Goal: Transaction & Acquisition: Purchase product/service

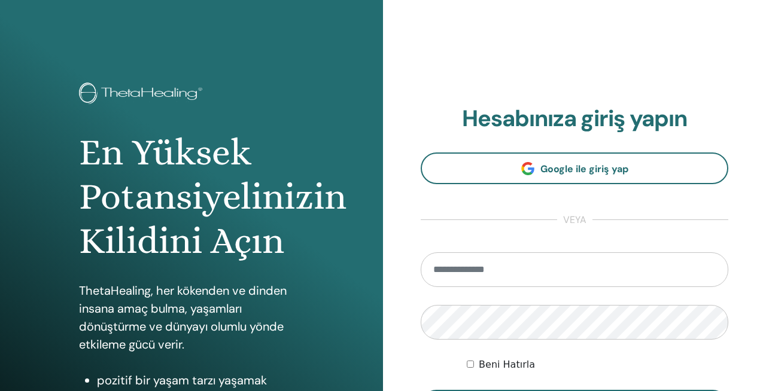
type input "**********"
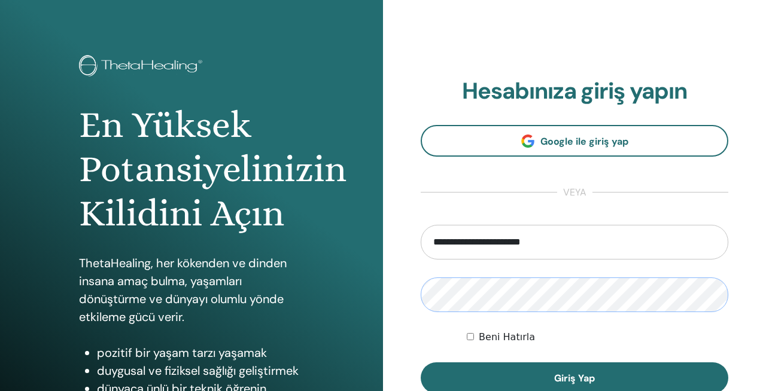
scroll to position [63, 0]
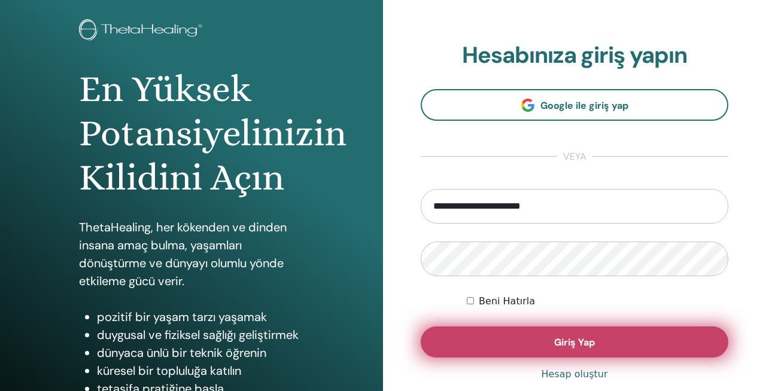
click at [528, 338] on button "Giriş Yap" at bounding box center [574, 342] width 307 height 31
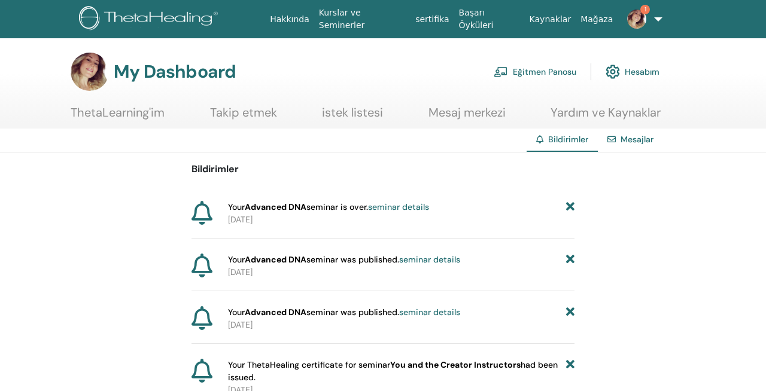
click at [395, 205] on link "seminar details" at bounding box center [398, 207] width 61 height 11
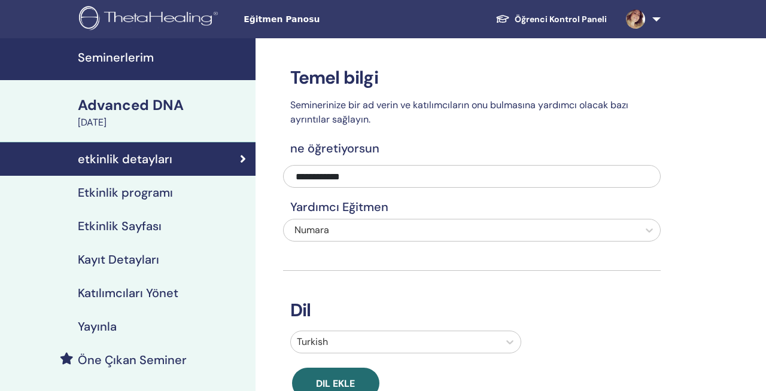
click at [161, 192] on h4 "Etkinlik programı" at bounding box center [125, 192] width 95 height 14
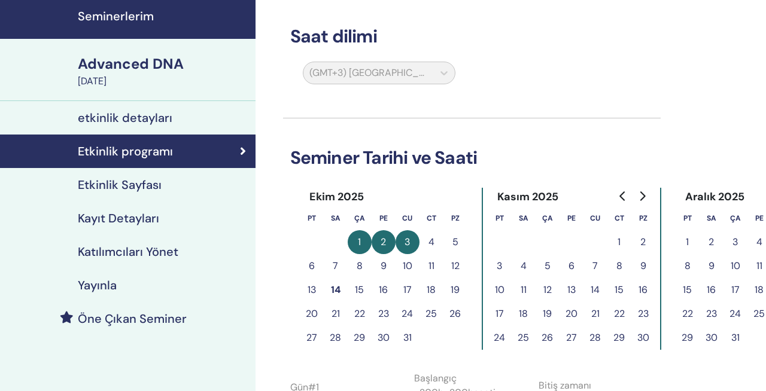
scroll to position [47, 0]
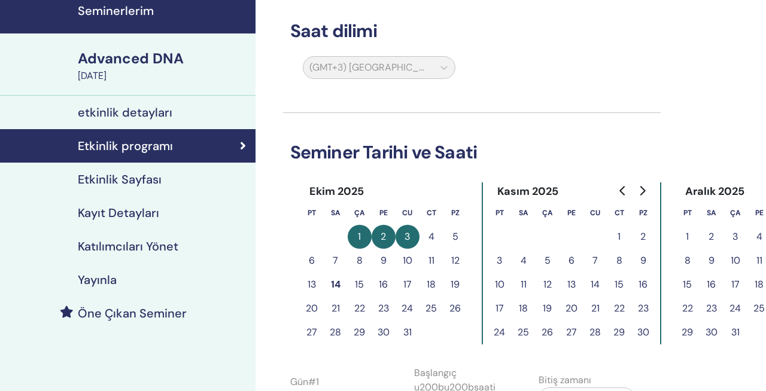
click at [135, 184] on h4 "Etkinlik Sayfası" at bounding box center [120, 179] width 84 height 14
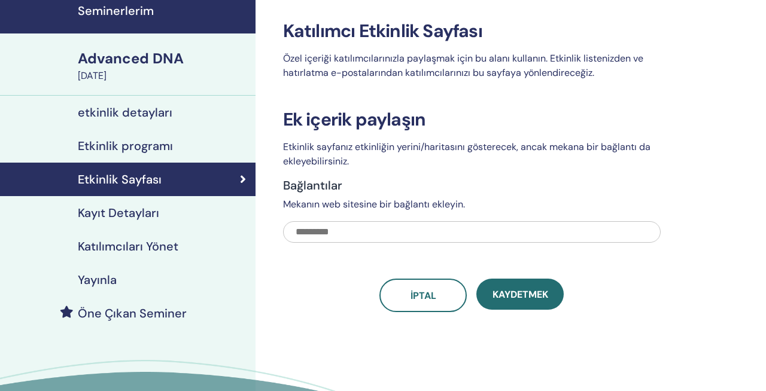
click at [129, 221] on link "Kayıt Detayları" at bounding box center [127, 213] width 255 height 34
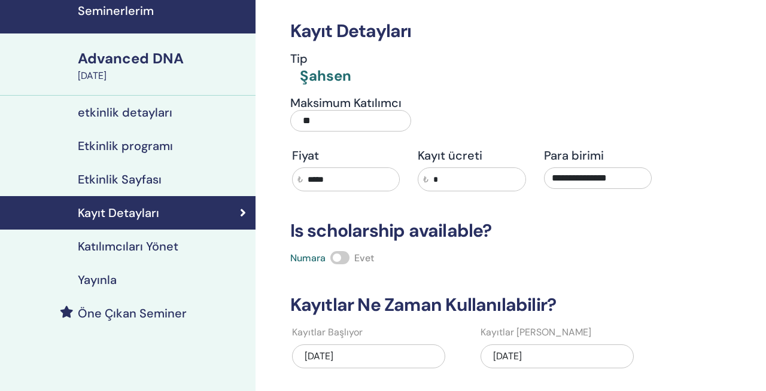
click at [143, 251] on h4 "Katılımcıları Yönet" at bounding box center [128, 246] width 101 height 14
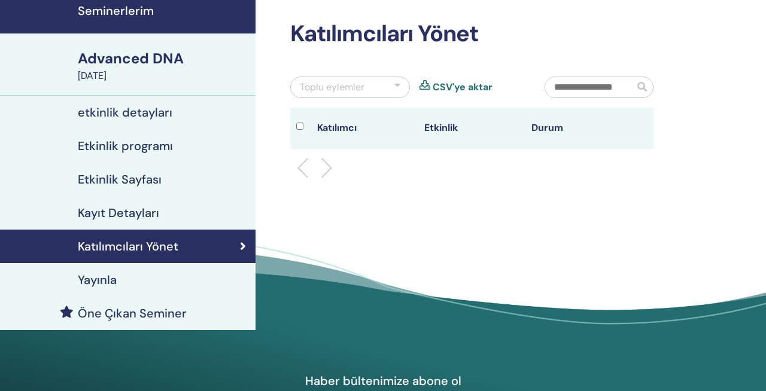
click at [126, 274] on div "Yayınla" at bounding box center [128, 280] width 236 height 14
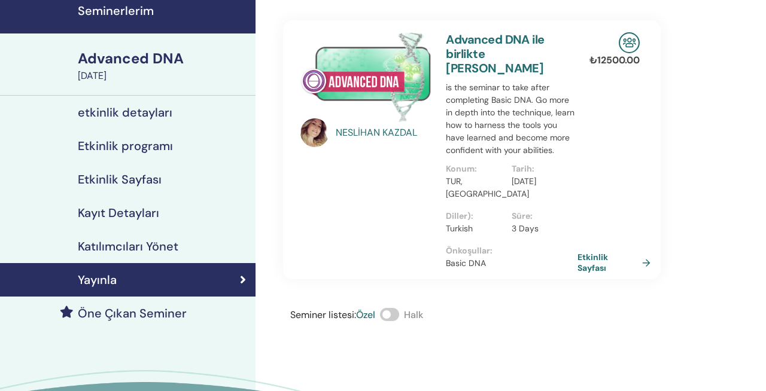
click at [395, 318] on span at bounding box center [389, 314] width 19 height 13
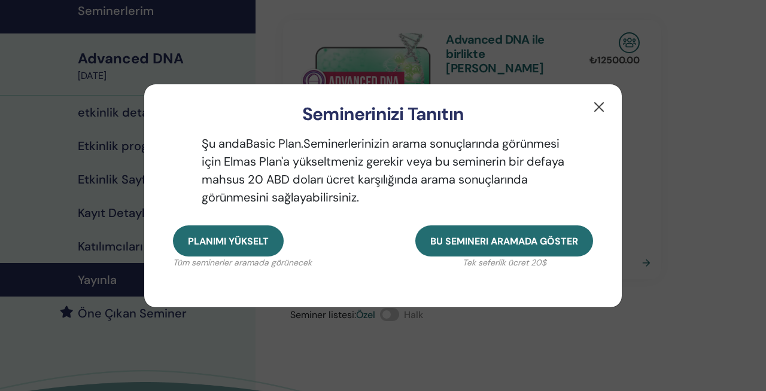
click at [602, 109] on button "button" at bounding box center [598, 107] width 19 height 19
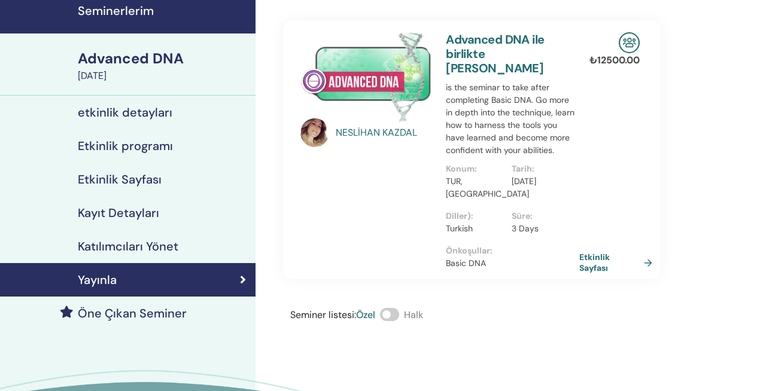
click at [621, 269] on link "Etkinlik Sayfası" at bounding box center [618, 263] width 78 height 22
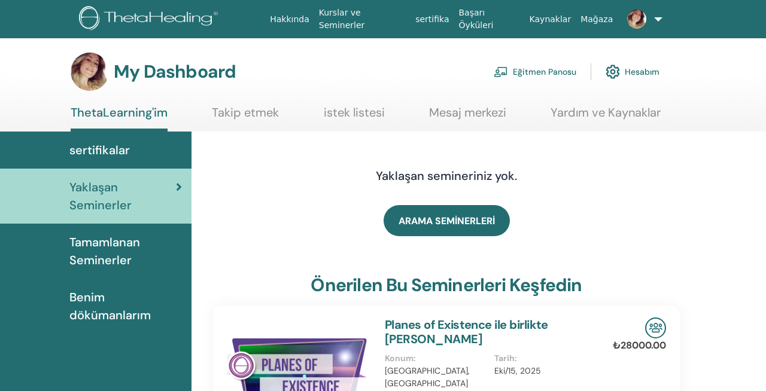
click at [114, 246] on span "Tamamlanan Seminerler" at bounding box center [125, 251] width 112 height 36
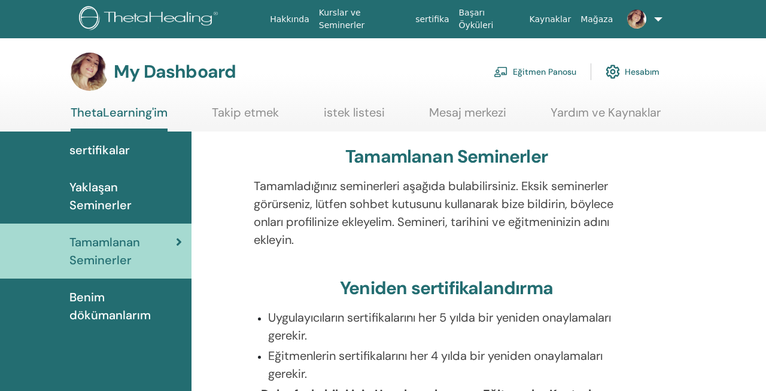
click at [654, 19] on link at bounding box center [641, 19] width 48 height 38
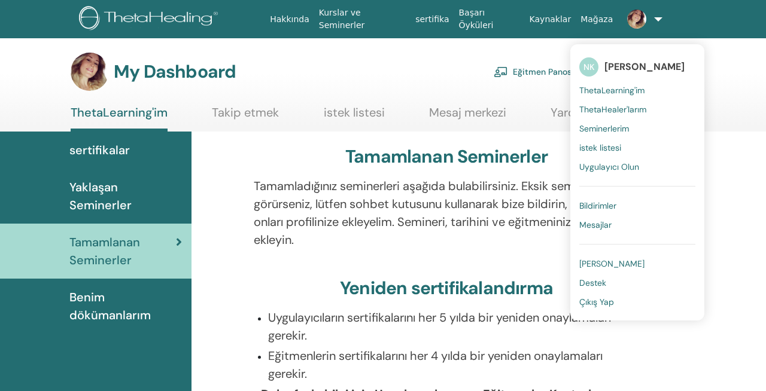
click at [552, 72] on link "Eğitmen Panosu" at bounding box center [535, 72] width 83 height 26
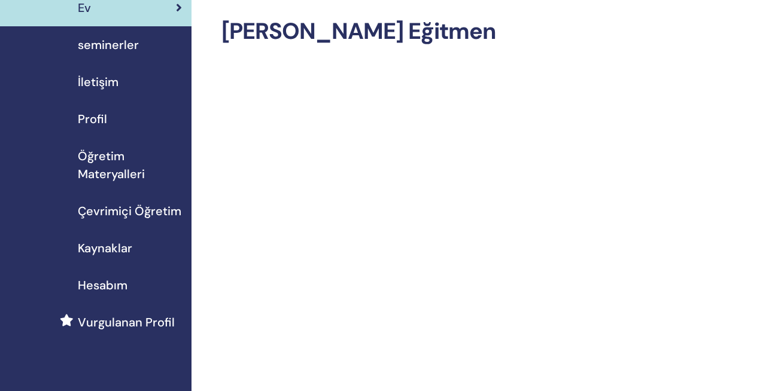
scroll to position [52, 0]
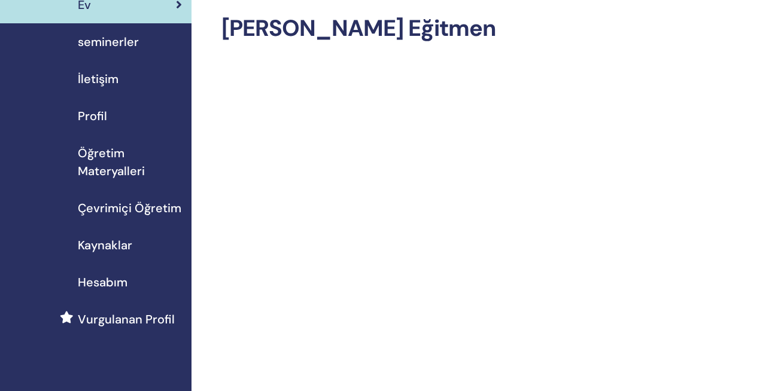
click at [117, 170] on span "Öğretim Materyalleri" at bounding box center [130, 162] width 104 height 36
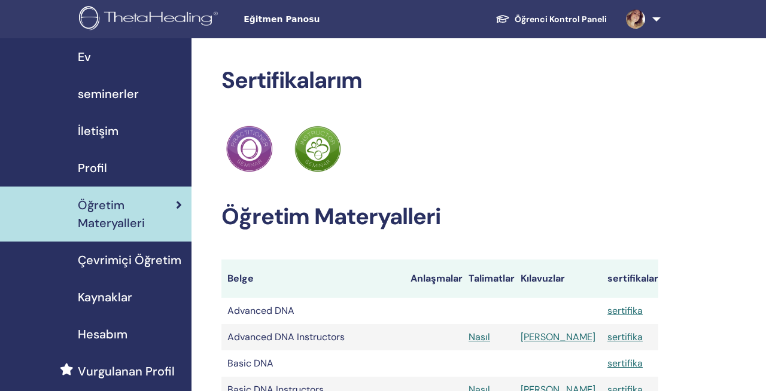
click at [112, 259] on span "Çevrimiçi Öğretim" at bounding box center [129, 260] width 103 height 18
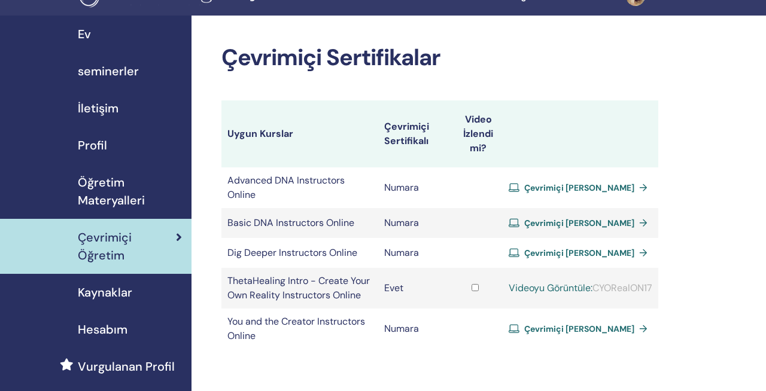
scroll to position [23, 0]
click at [596, 324] on span "Çevrimiçi Sertifika Alın" at bounding box center [579, 329] width 110 height 11
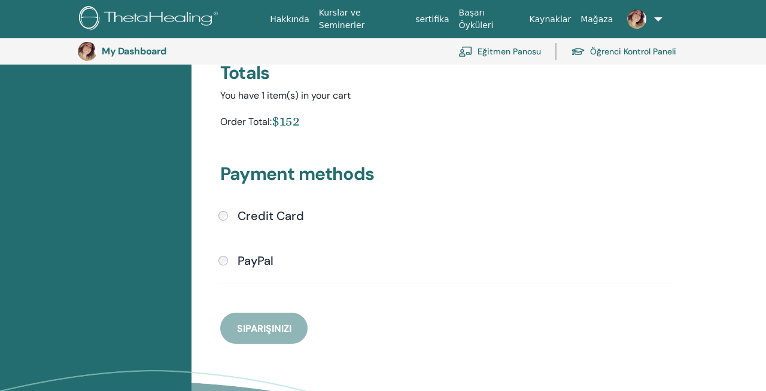
scroll to position [224, 0]
click at [267, 215] on h4 "Credit Card" at bounding box center [271, 216] width 66 height 14
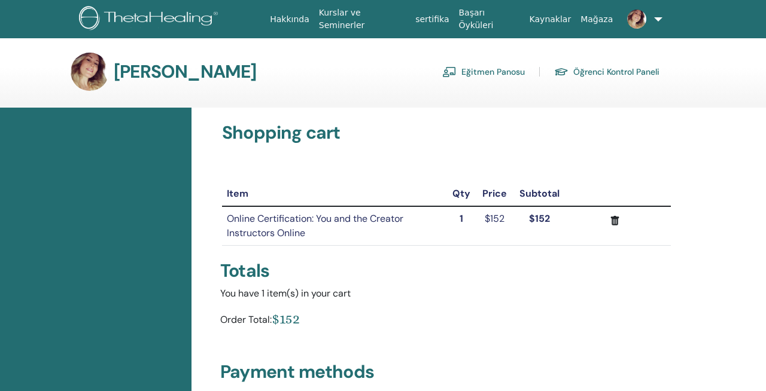
scroll to position [0, 0]
click at [655, 21] on link at bounding box center [641, 19] width 48 height 38
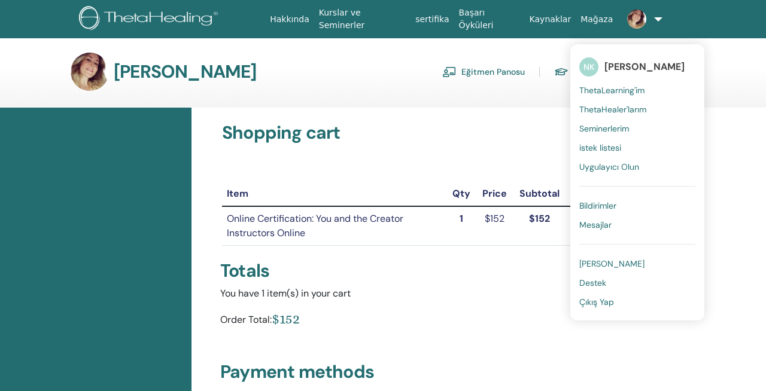
click at [607, 86] on span "ThetaLearning'im" at bounding box center [611, 90] width 65 height 11
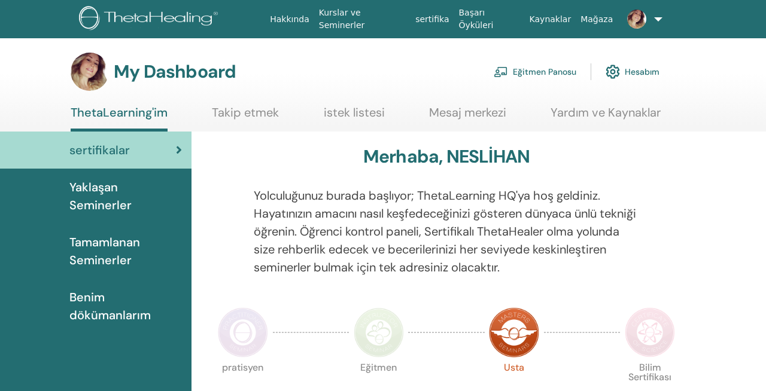
click at [663, 19] on link at bounding box center [641, 19] width 48 height 38
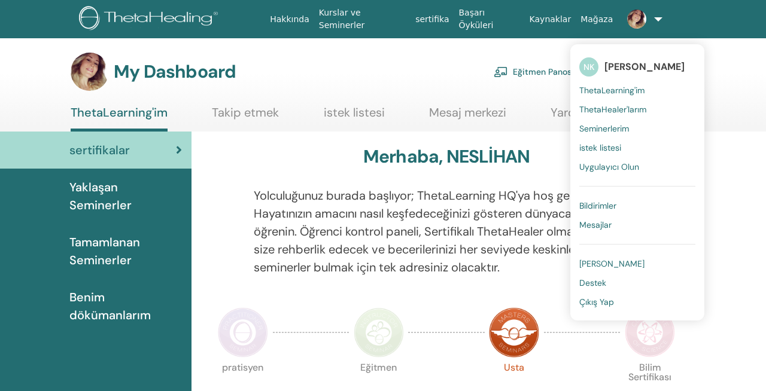
click at [590, 301] on span "Çıkış Yap" at bounding box center [596, 302] width 35 height 11
